Goal: Check status: Check status

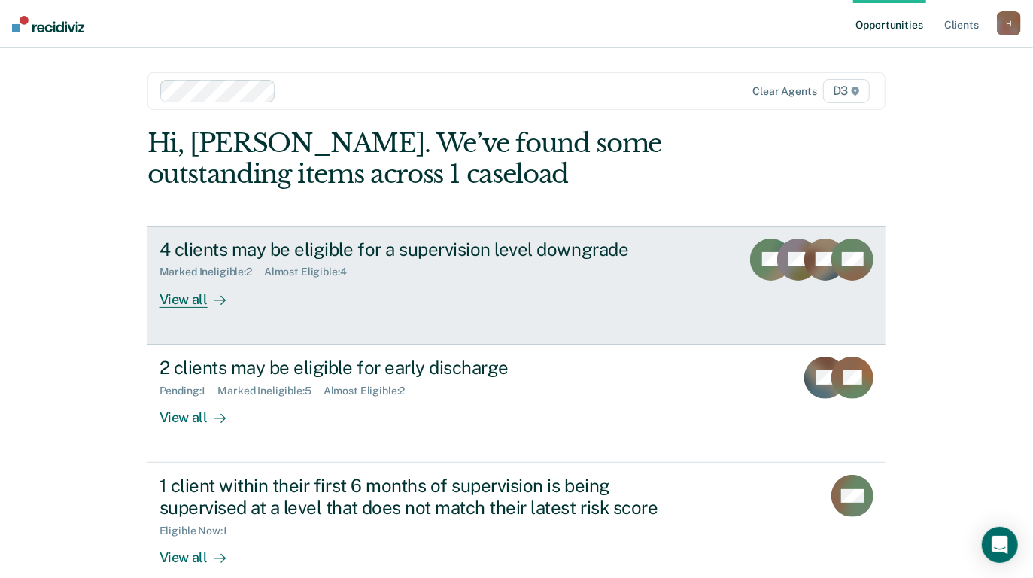
click at [181, 299] on div "View all" at bounding box center [201, 292] width 84 height 29
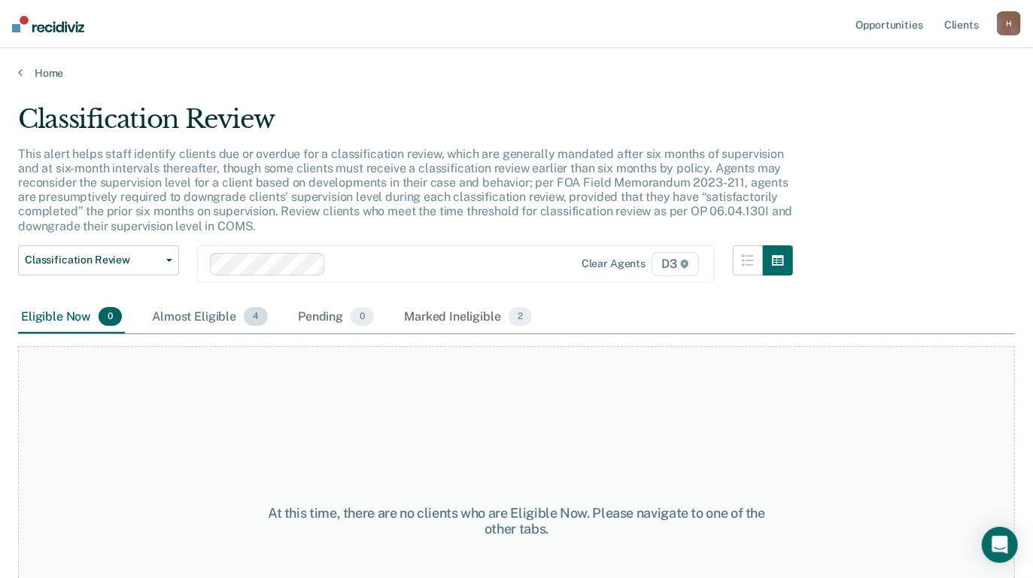
click at [206, 314] on div "Almost Eligible 4" at bounding box center [210, 317] width 122 height 33
